Goal: Task Accomplishment & Management: Complete application form

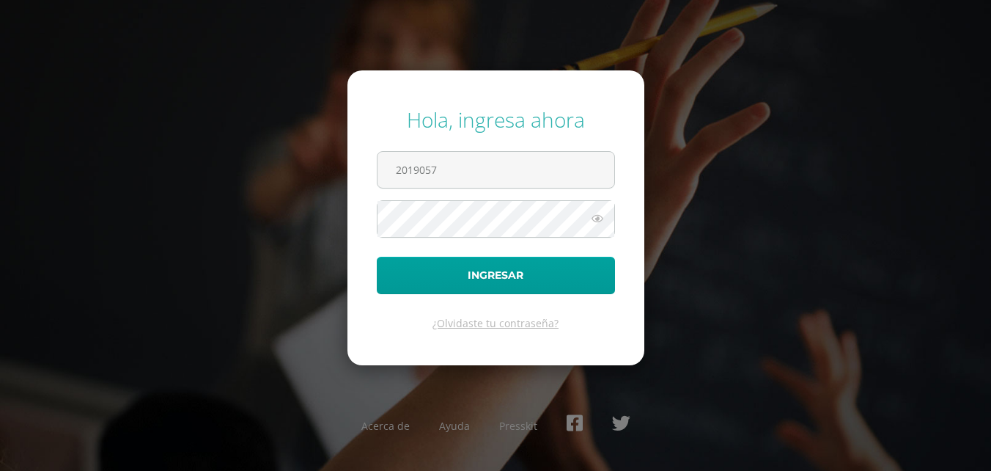
type input "2019057"
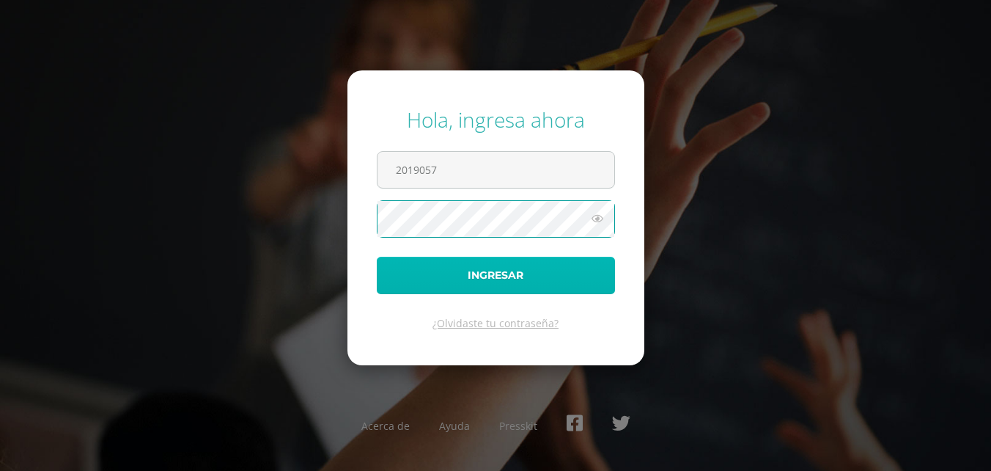
click at [562, 260] on button "Ingresar" at bounding box center [496, 275] width 238 height 37
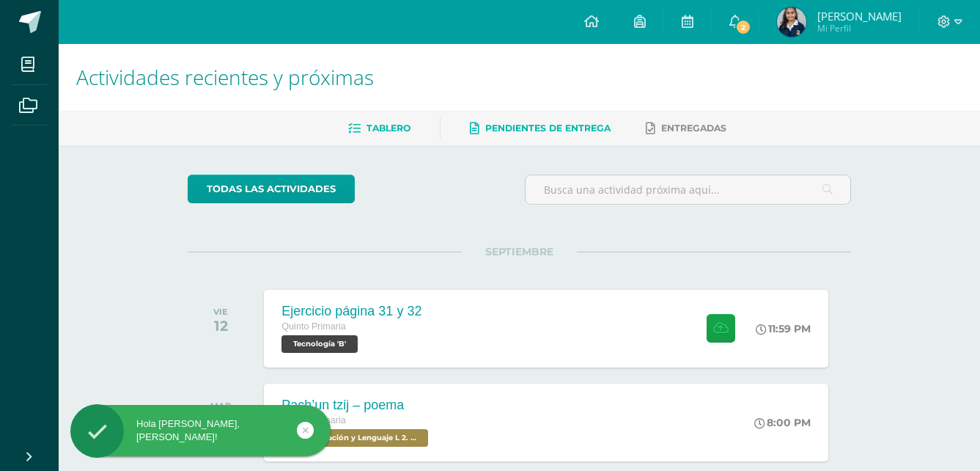
click at [486, 120] on link "Pendientes de entrega" at bounding box center [540, 128] width 141 height 23
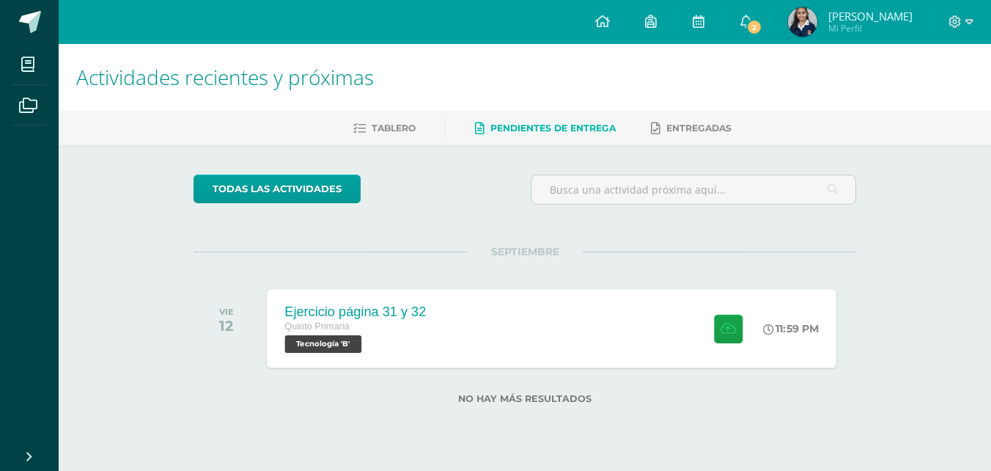
click at [571, 361] on div "Ejercicio página 31 y 32 Quinto Primaria Tecnología 'B' 11:59 PM Ejercicio pági…" at bounding box center [552, 328] width 570 height 78
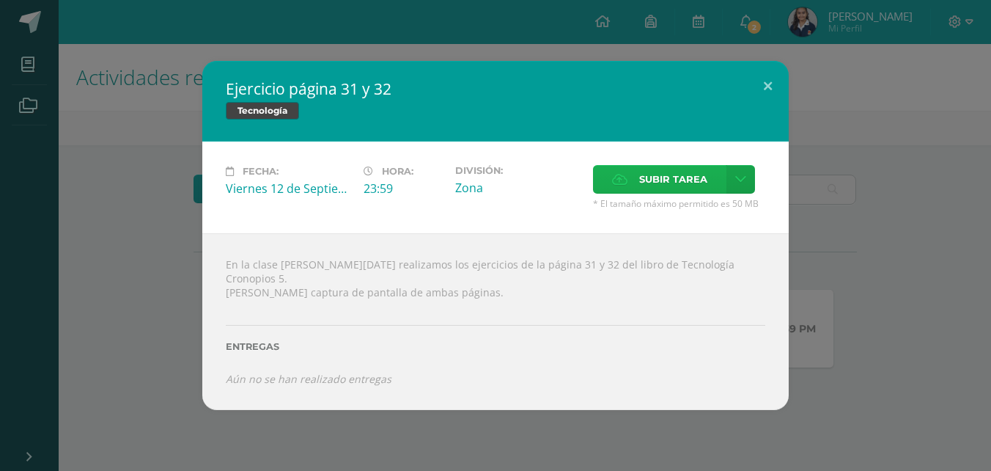
click at [625, 174] on label "Subir tarea" at bounding box center [659, 179] width 133 height 29
click at [0, 0] on input "Subir tarea" at bounding box center [0, 0] width 0 height 0
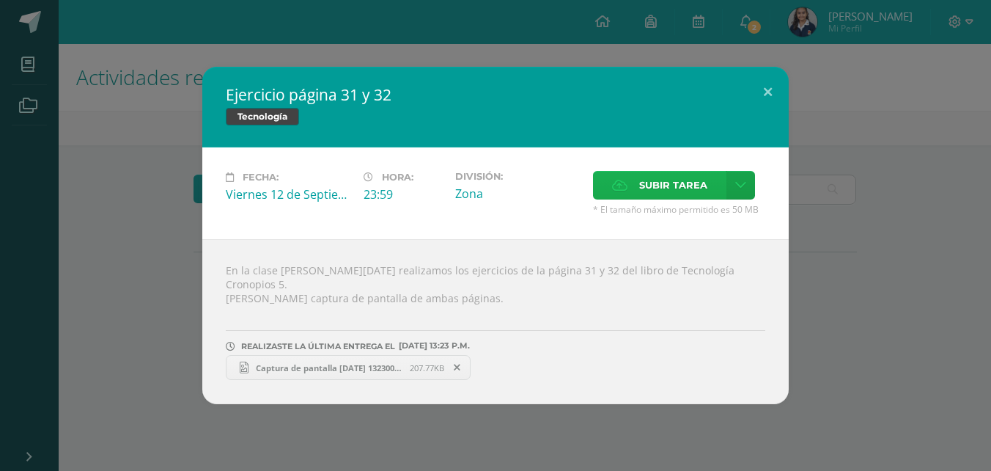
click at [639, 197] on label "Subir tarea" at bounding box center [659, 185] width 133 height 29
click at [0, 0] on input "Subir tarea" at bounding box center [0, 0] width 0 height 0
click at [853, 221] on div "Ejercicio página 31 y 32 Tecnología Fecha: [DATE] Hora: 23:59 División: Subir t…" at bounding box center [496, 235] width 980 height 337
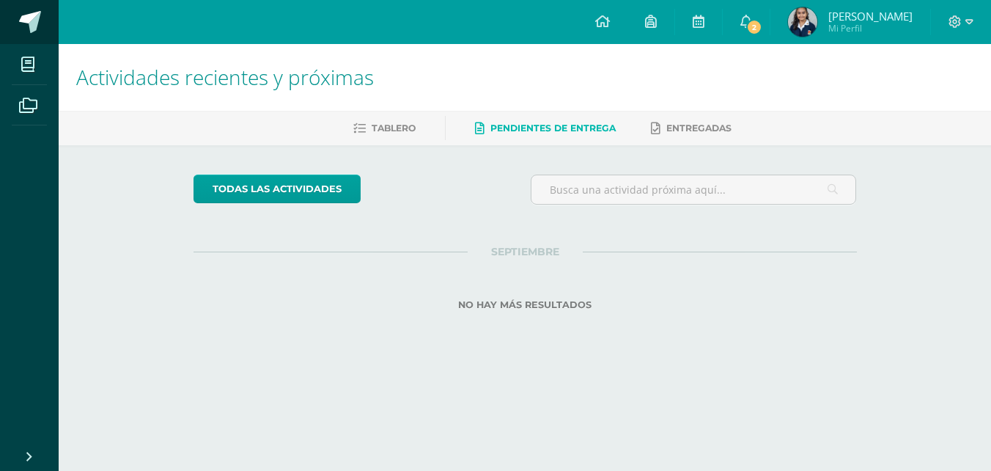
click at [33, 26] on span at bounding box center [30, 22] width 22 height 22
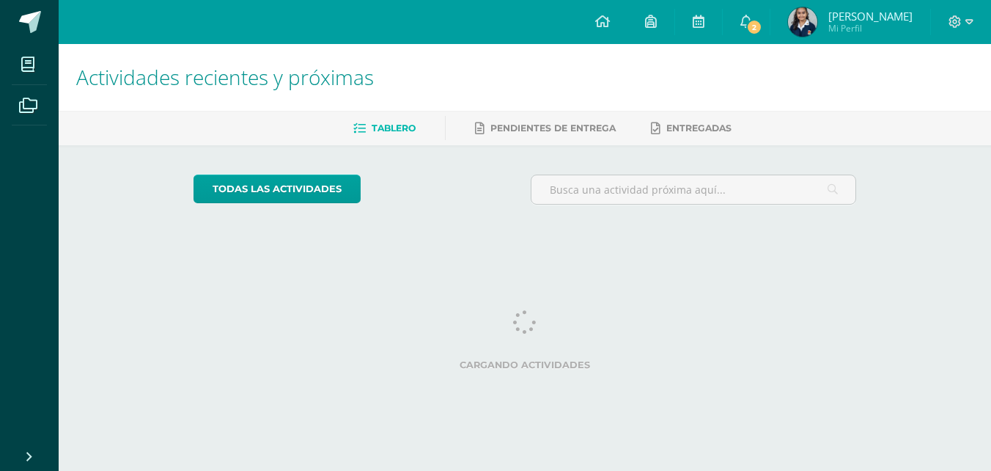
click at [27, 54] on span at bounding box center [28, 64] width 33 height 33
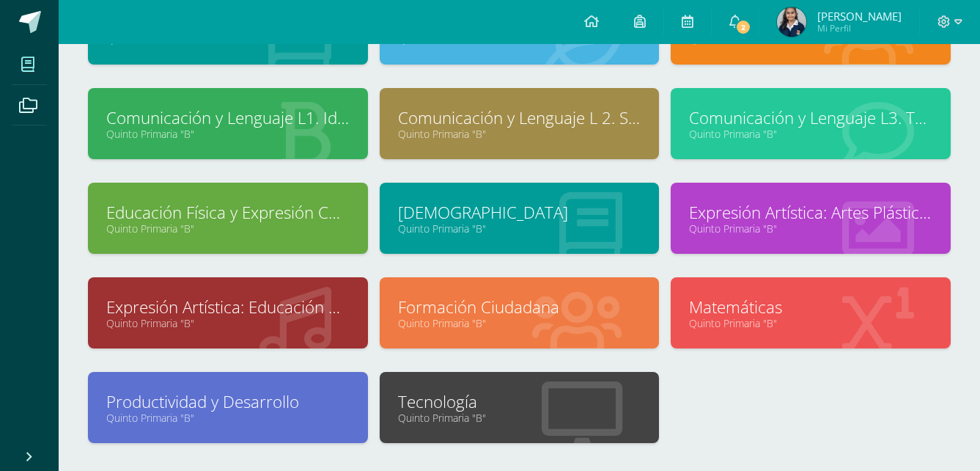
scroll to position [503, 0]
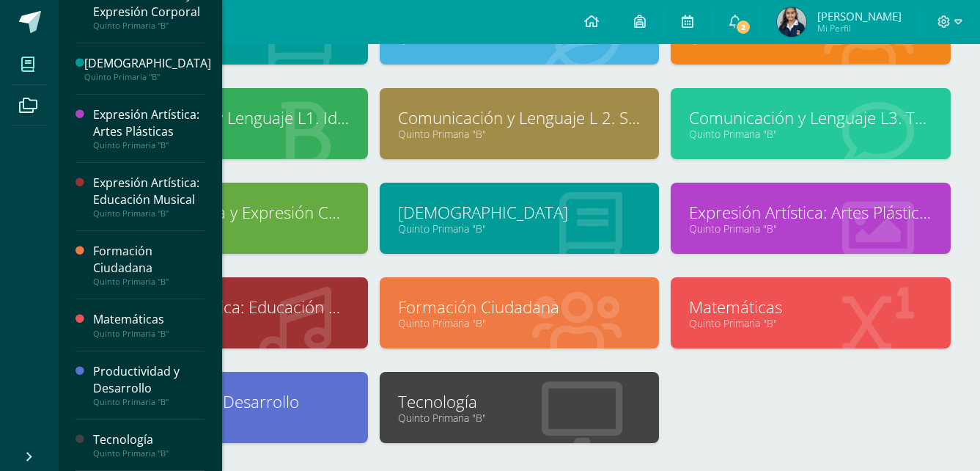
click at [535, 415] on link "Quinto Primaria "B"" at bounding box center [519, 418] width 243 height 14
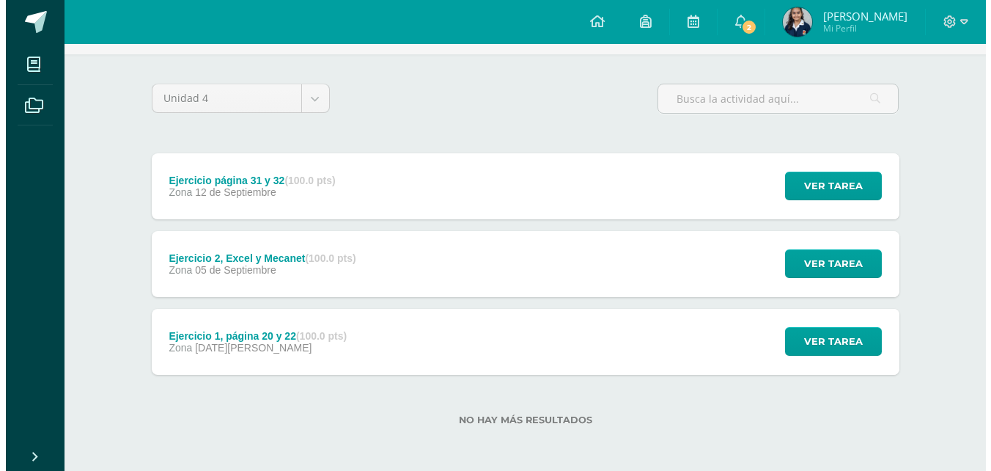
scroll to position [92, 0]
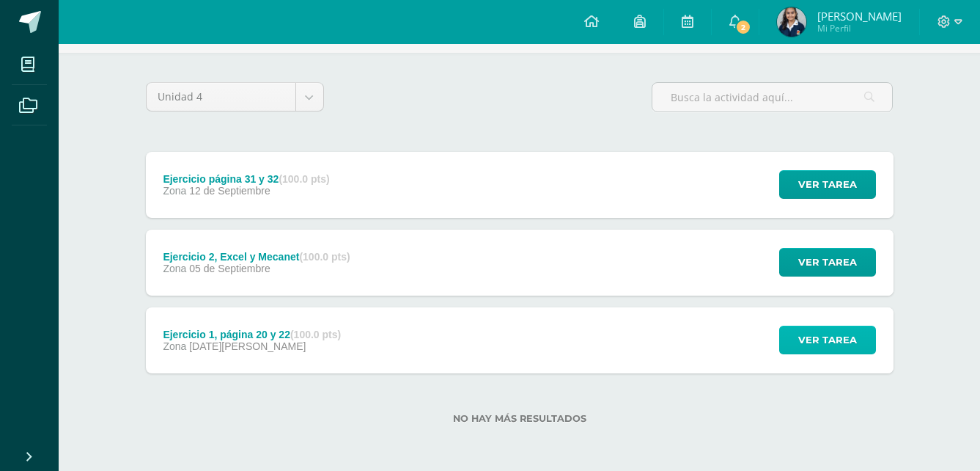
click at [795, 339] on button "Ver tarea" at bounding box center [827, 340] width 97 height 29
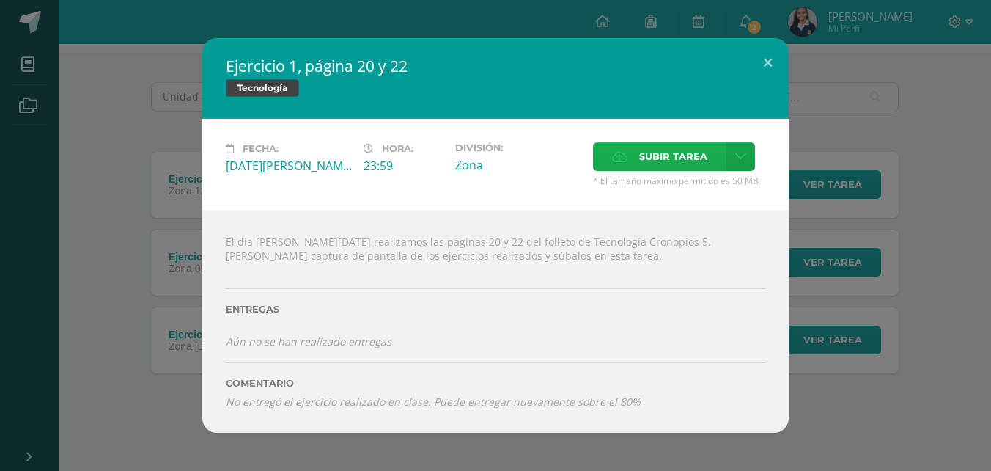
click at [649, 143] on span "Subir tarea" at bounding box center [673, 156] width 68 height 27
click at [0, 0] on input "Subir tarea" at bounding box center [0, 0] width 0 height 0
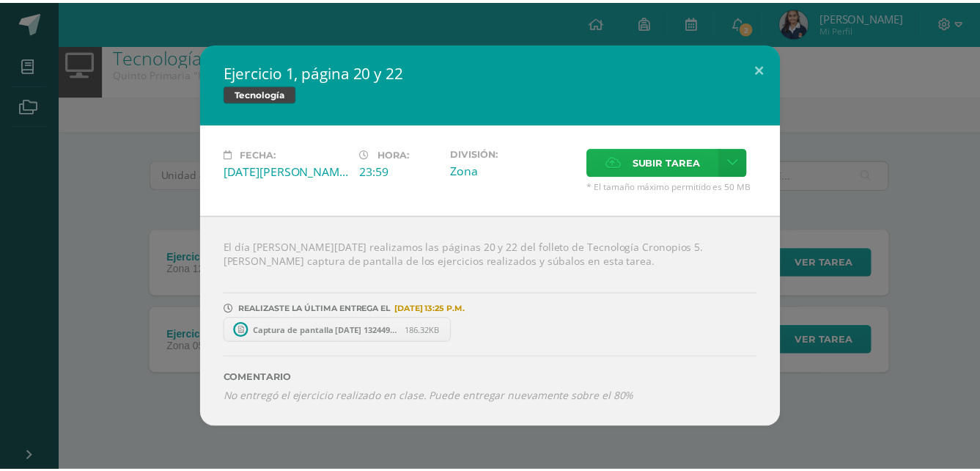
scroll to position [15, 0]
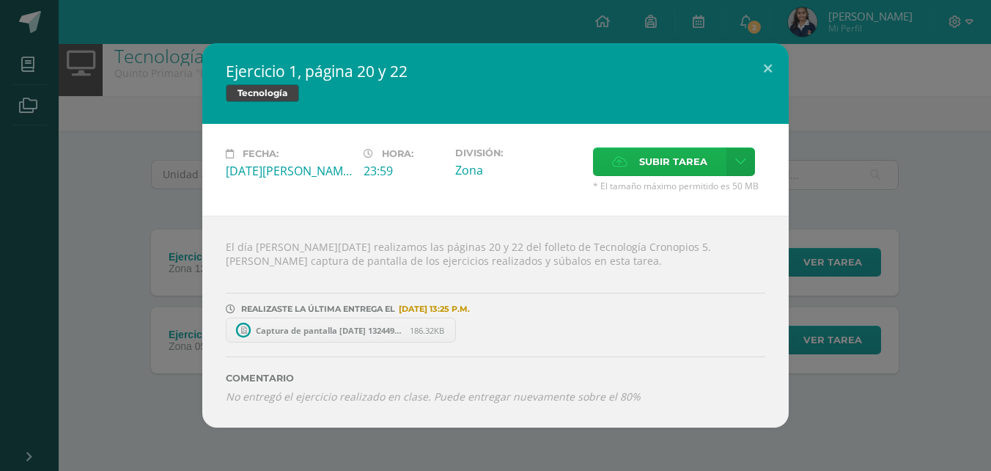
click at [699, 161] on span "Subir tarea" at bounding box center [673, 161] width 68 height 27
click at [0, 0] on input "Subir tarea" at bounding box center [0, 0] width 0 height 0
click at [668, 158] on span "Subir tarea" at bounding box center [673, 161] width 68 height 27
click at [0, 0] on input "Subir tarea" at bounding box center [0, 0] width 0 height 0
click at [626, 161] on icon at bounding box center [619, 162] width 15 height 10
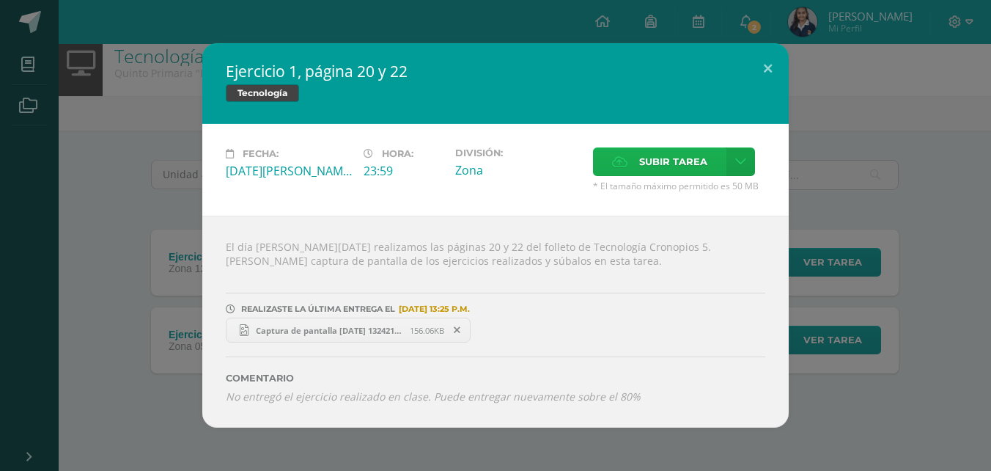
click at [0, 0] on input "Subir tarea" at bounding box center [0, 0] width 0 height 0
click at [658, 162] on span "Subir tarea" at bounding box center [673, 161] width 68 height 27
click at [0, 0] on input "Subir tarea" at bounding box center [0, 0] width 0 height 0
click at [757, 63] on button at bounding box center [768, 68] width 42 height 50
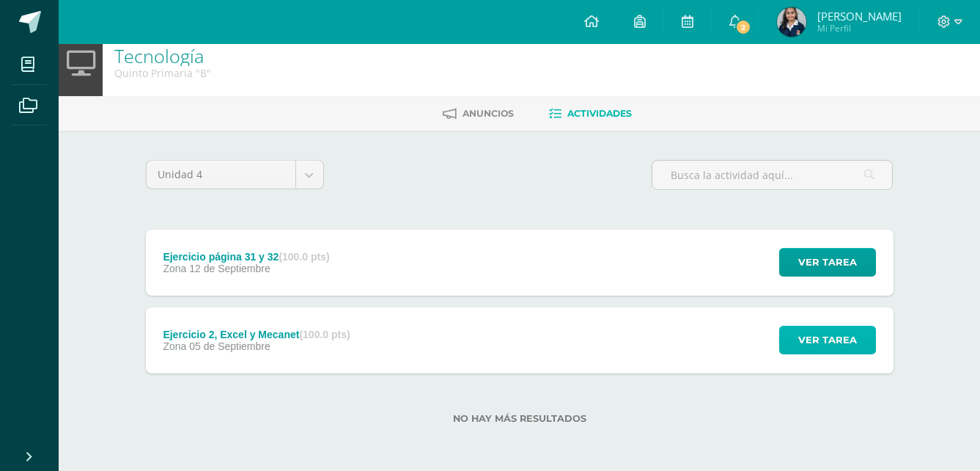
click at [798, 331] on button "Ver tarea" at bounding box center [827, 340] width 97 height 29
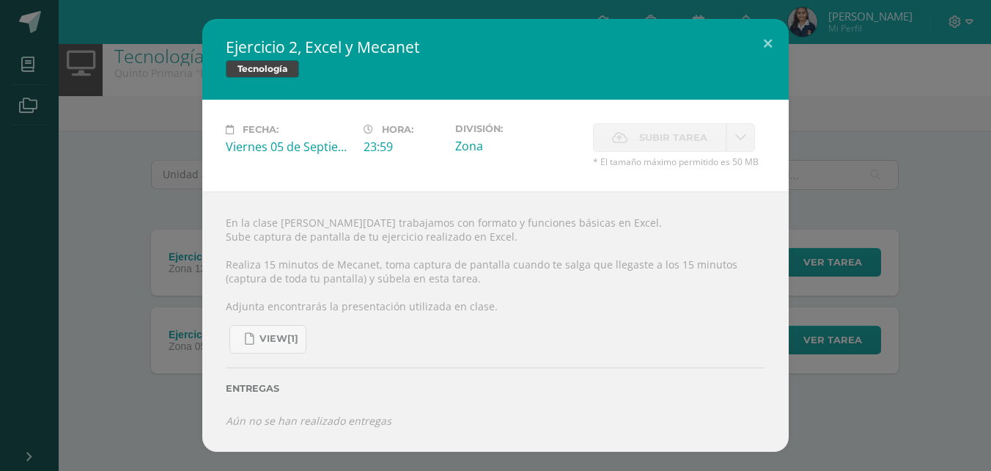
click at [879, 188] on div "Ejercicio 2, Excel y Mecanet Tecnología Fecha: Viernes 05 de Septiembre Hora: 2…" at bounding box center [496, 235] width 980 height 433
